Goal: Find specific page/section: Find specific page/section

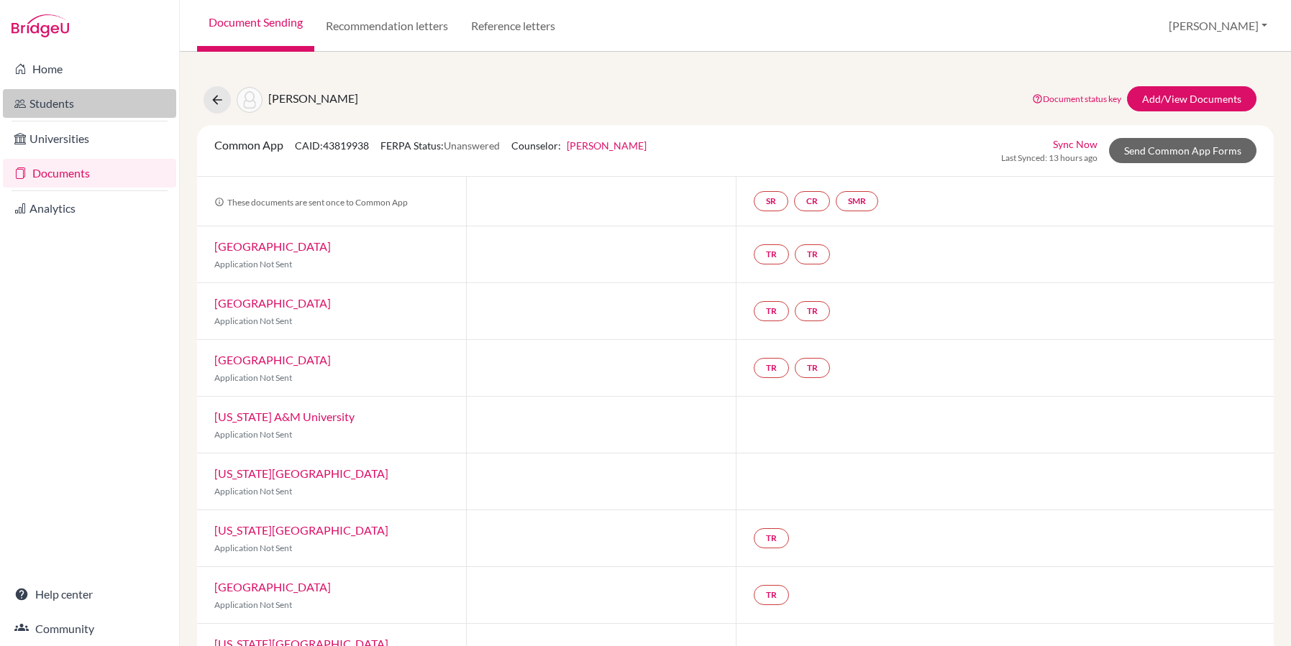
click at [57, 99] on link "Students" at bounding box center [89, 103] width 173 height 29
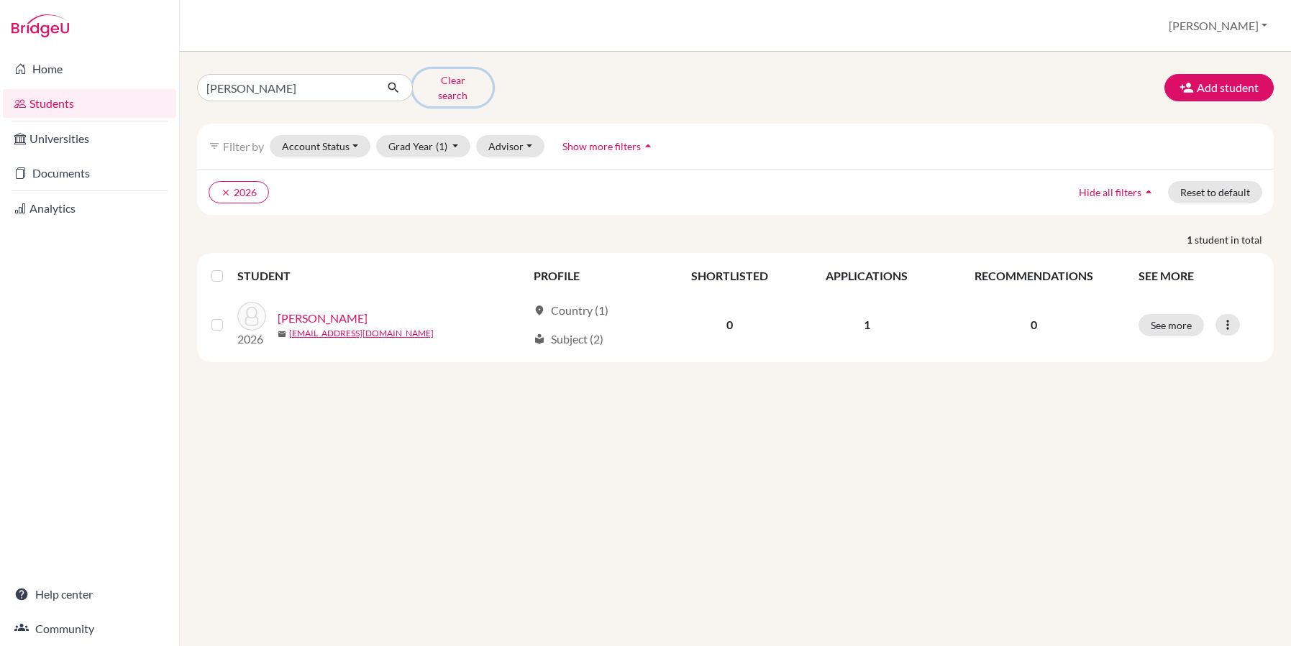
click at [431, 81] on button "Clear search" at bounding box center [453, 87] width 80 height 37
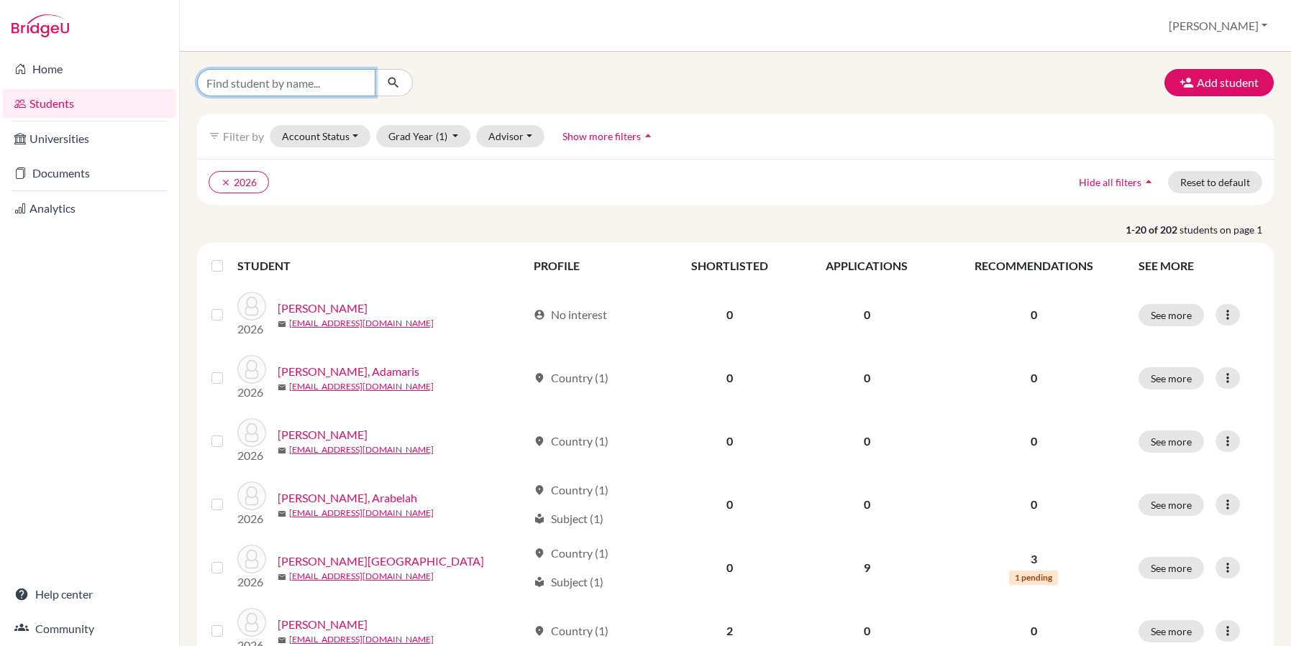
click at [307, 89] on input "Find student by name..." at bounding box center [286, 82] width 178 height 27
type input "conner"
click at [401, 78] on button "submit" at bounding box center [394, 82] width 38 height 27
